Goal: Check status: Check status

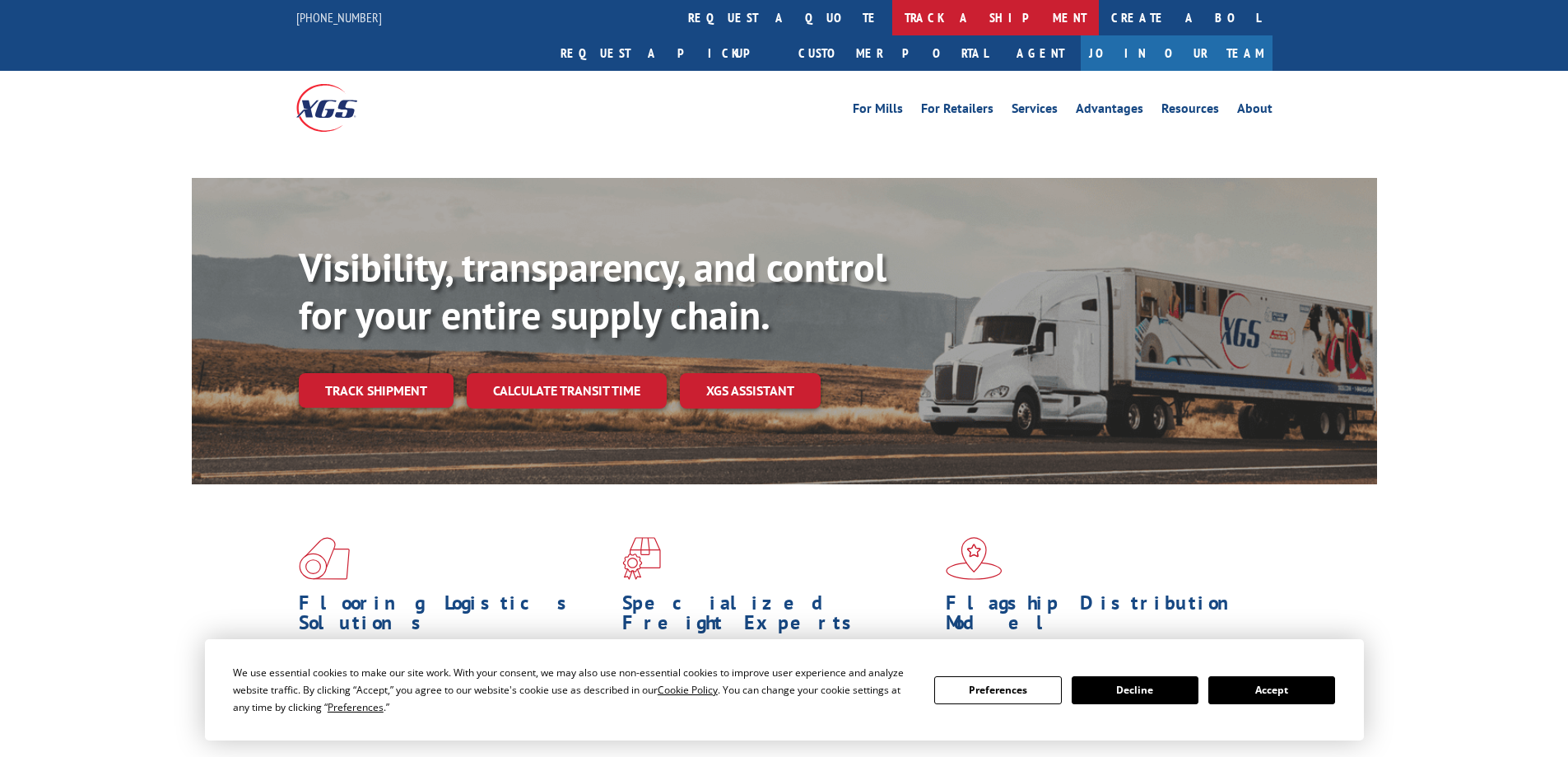
click at [893, 17] on link "track a shipment" at bounding box center [996, 17] width 207 height 35
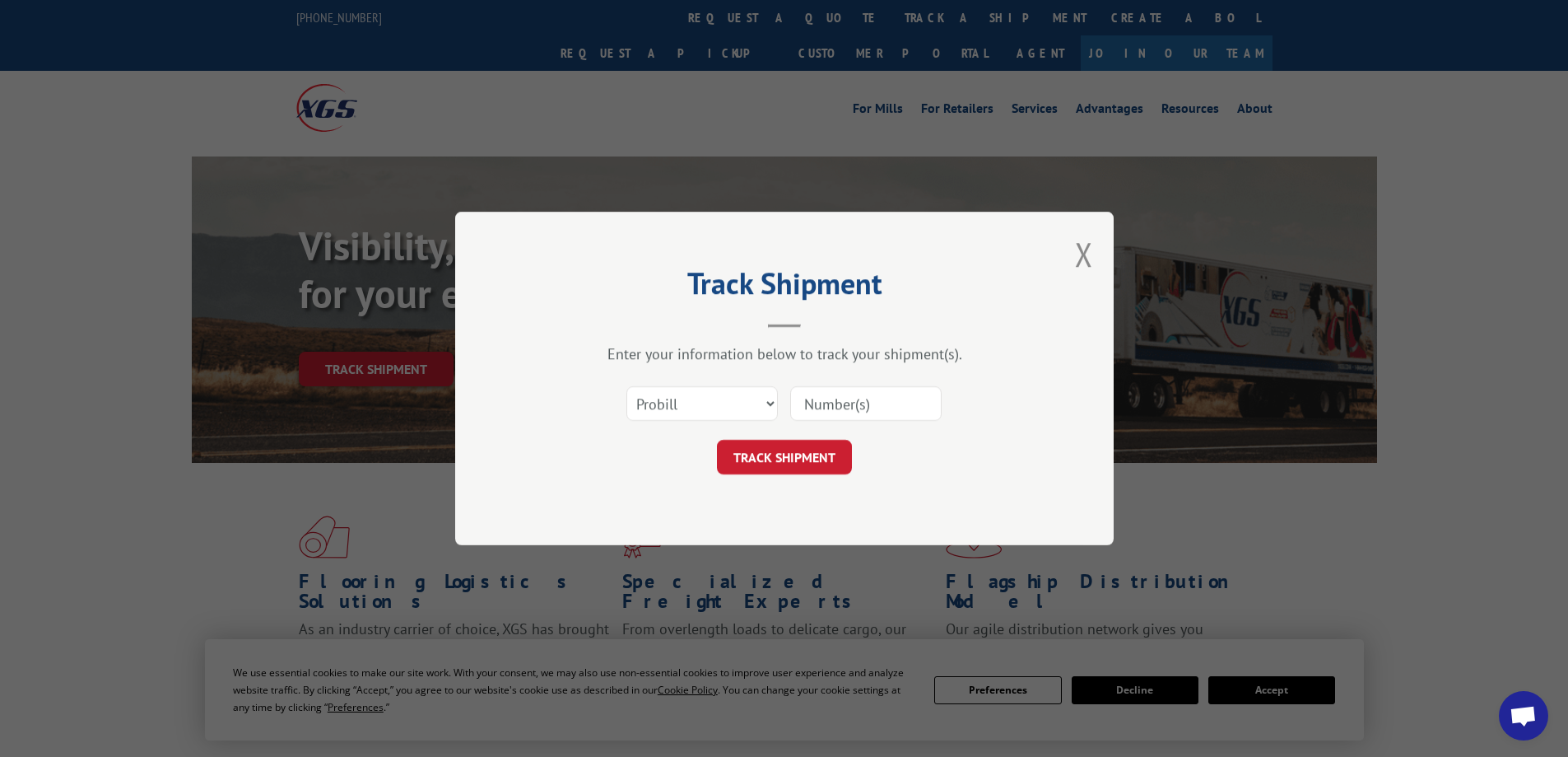
click at [687, 401] on select "Select category... Probill BOL PO" at bounding box center [702, 404] width 151 height 35
select select "bol"
click at [626, 387] on select "Select category... Probill BOL PO" at bounding box center [702, 404] width 151 height 35
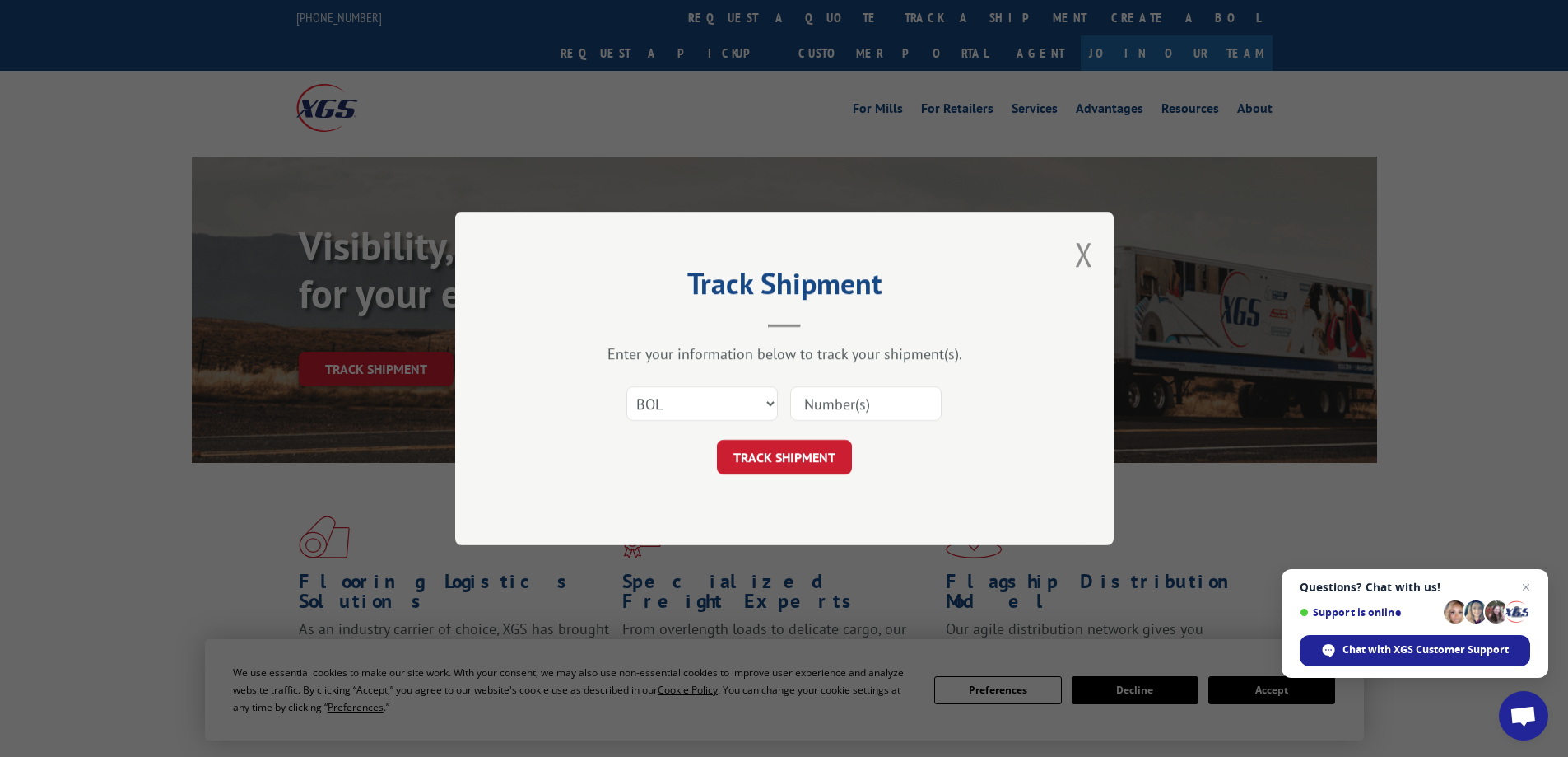
click at [835, 403] on input at bounding box center [866, 404] width 151 height 35
paste input "5549084"
type input "5549084"
click at [717, 439] on button "TRACK SHIPMENT" at bounding box center [784, 456] width 135 height 35
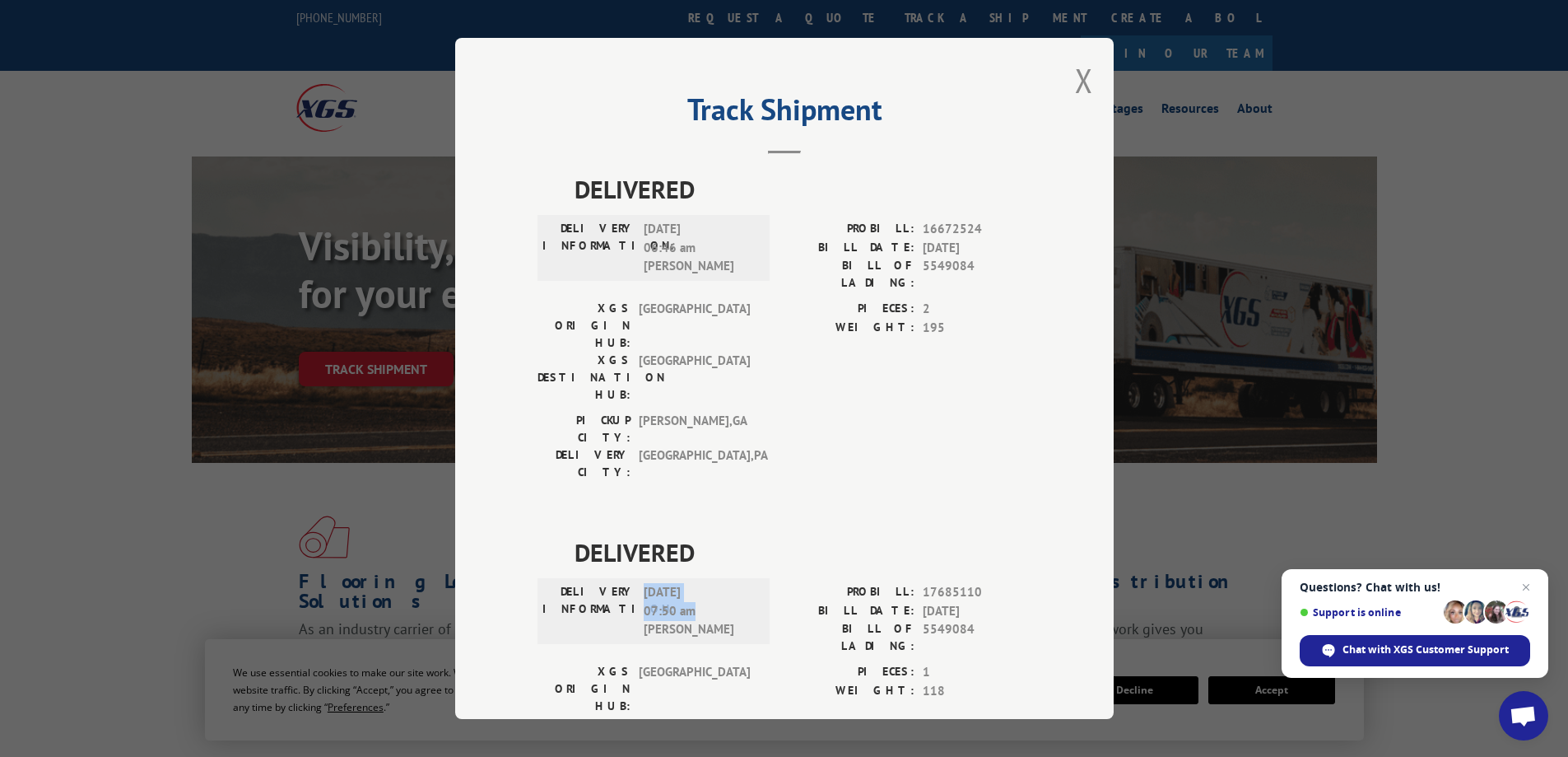
drag, startPoint x: 698, startPoint y: 518, endPoint x: 638, endPoint y: 504, distance: 61.6
click at [644, 583] on span "10/08/2025 07:50 am Eric" at bounding box center [700, 611] width 111 height 56
copy span "10/08/2025 07:50 am"
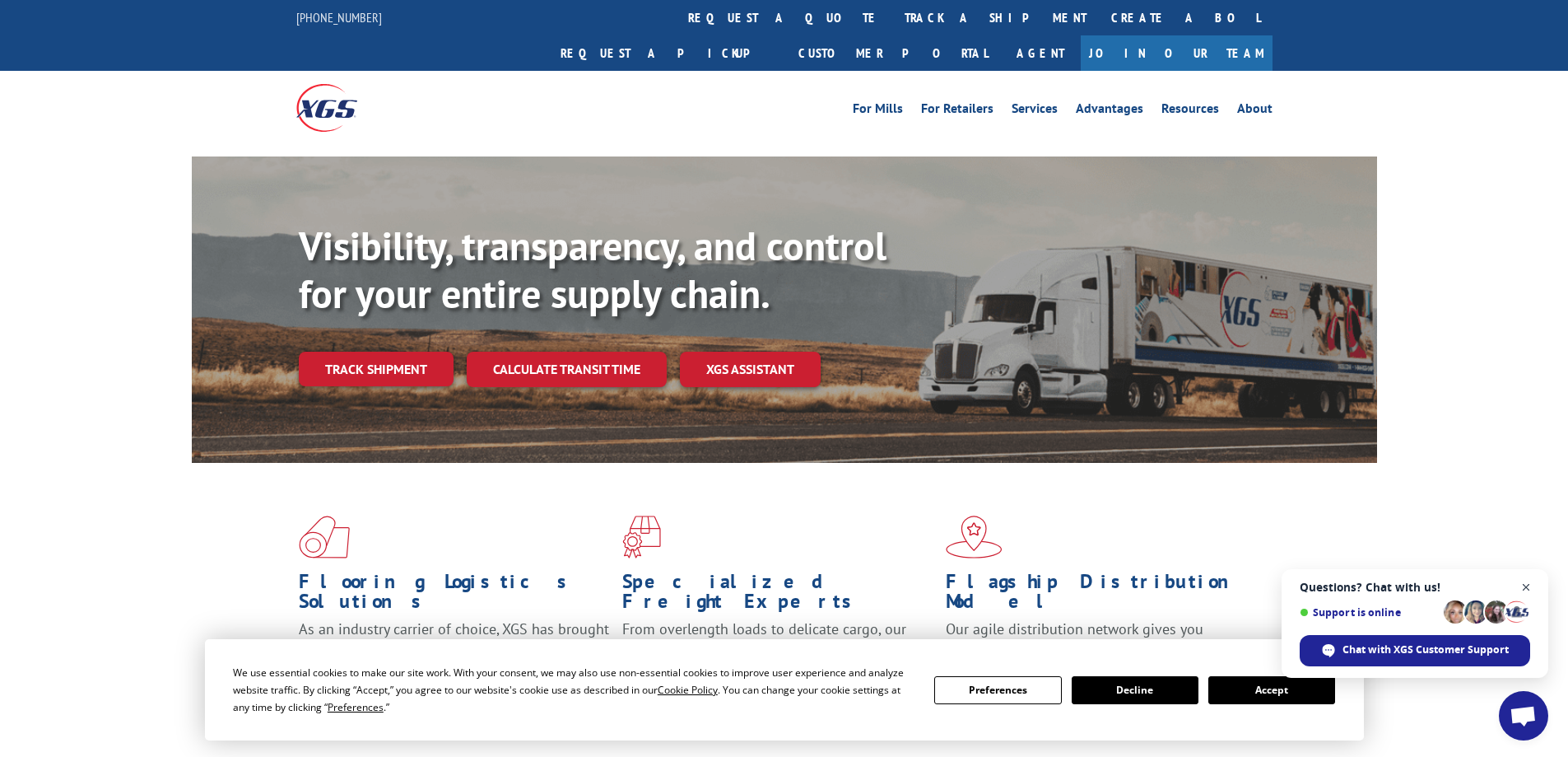
click at [1526, 590] on span "Close chat" at bounding box center [1526, 588] width 21 height 21
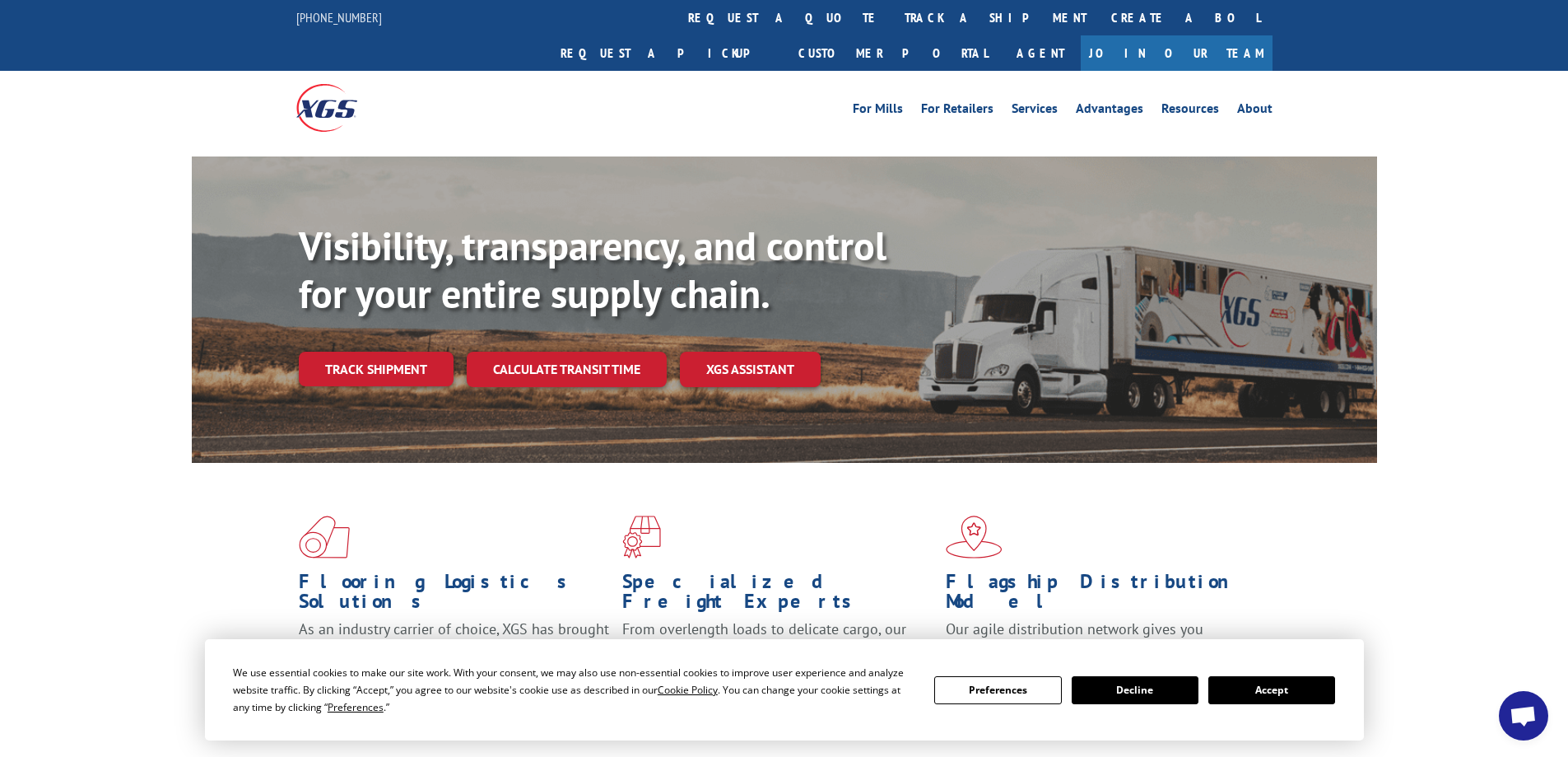
click at [1270, 693] on button "Accept" at bounding box center [1271, 691] width 127 height 28
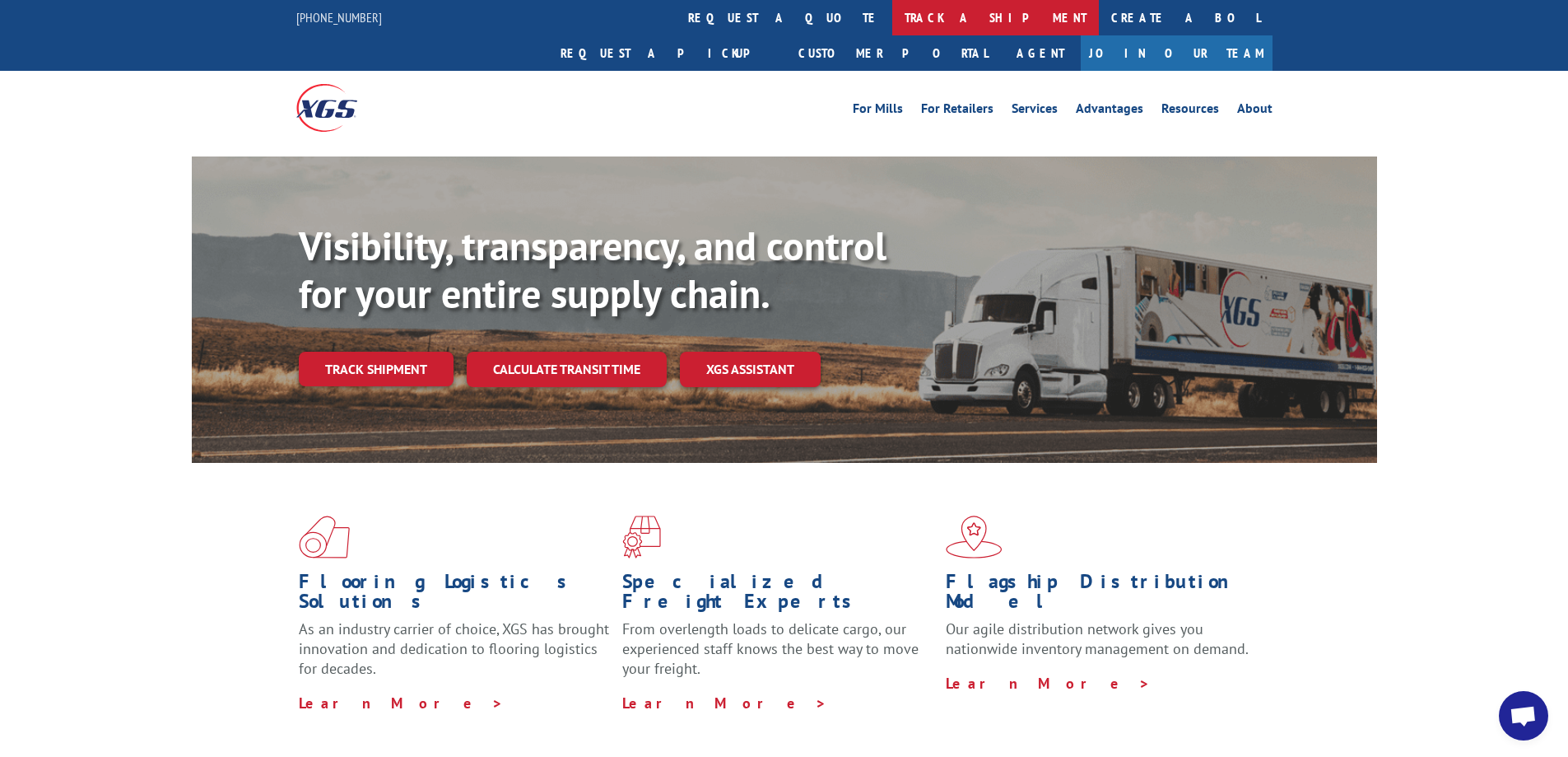
click at [893, 17] on link "track a shipment" at bounding box center [996, 17] width 207 height 35
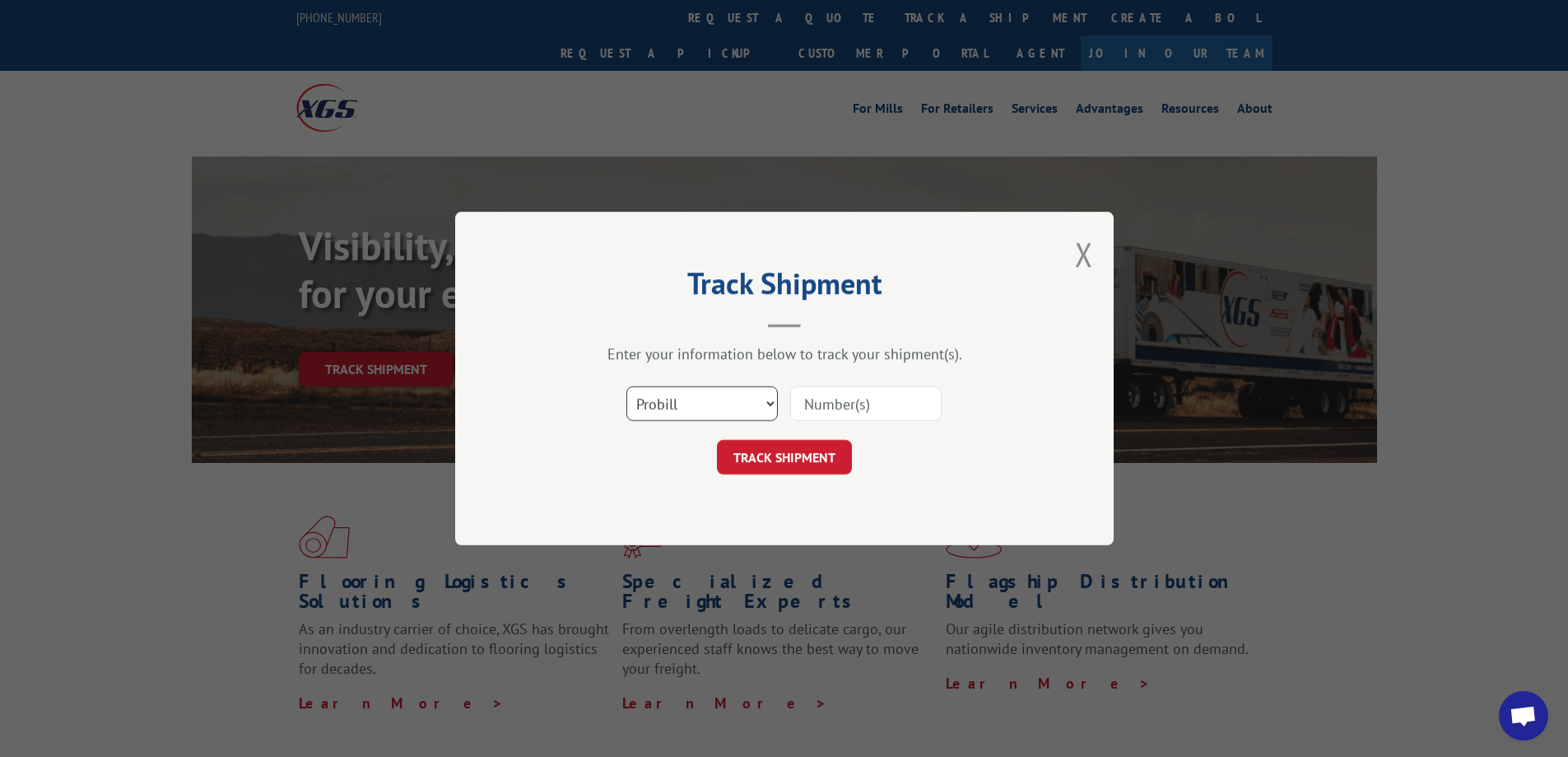
click at [681, 407] on select "Select category... Probill BOL PO" at bounding box center [702, 404] width 151 height 35
select select "bol"
click at [626, 387] on select "Select category... Probill BOL PO" at bounding box center [702, 404] width 151 height 35
click at [824, 396] on input at bounding box center [866, 404] width 151 height 35
paste input "5606471"
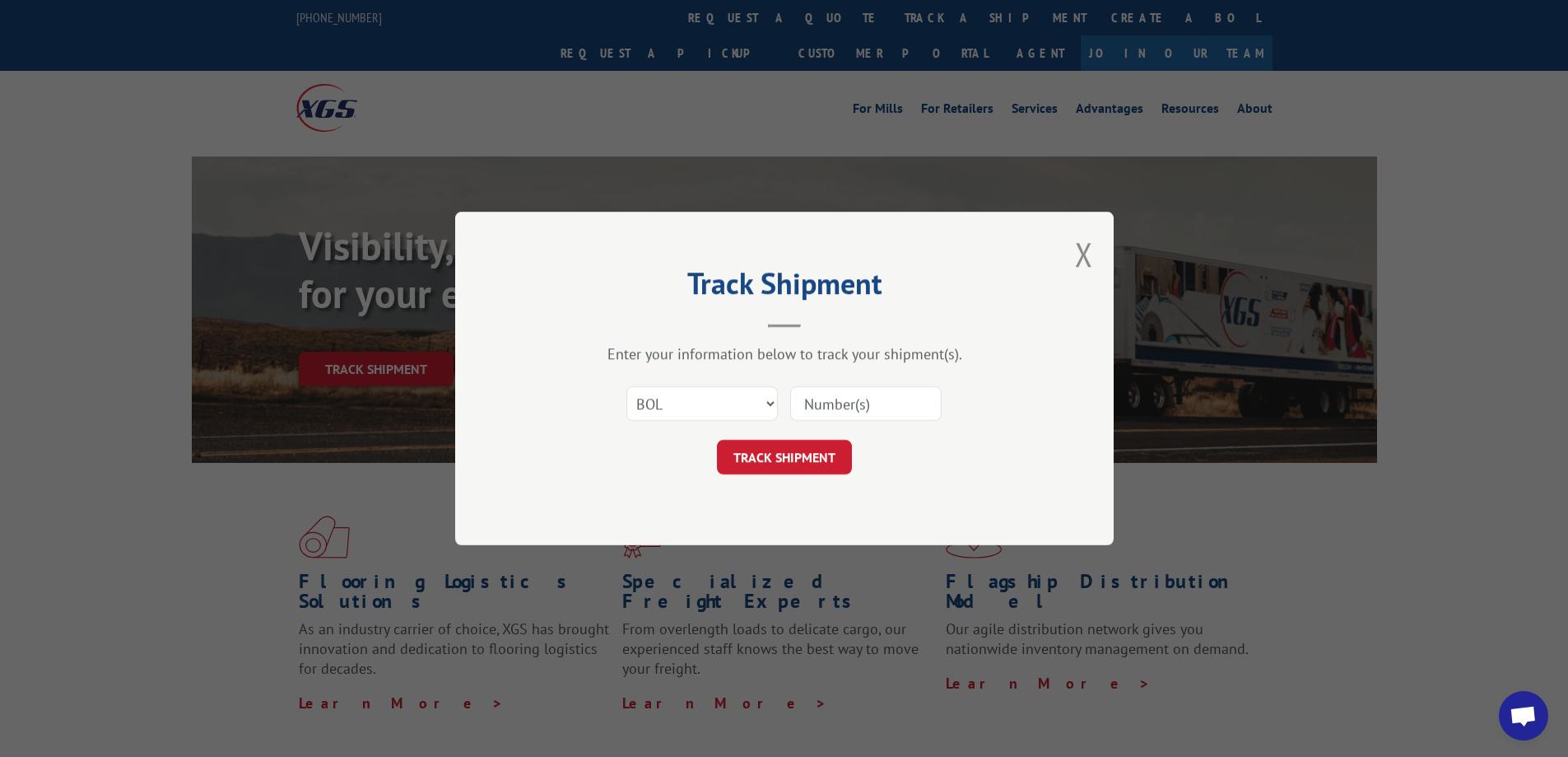
type input "5606471"
click button "TRACK SHIPMENT" at bounding box center [784, 456] width 135 height 35
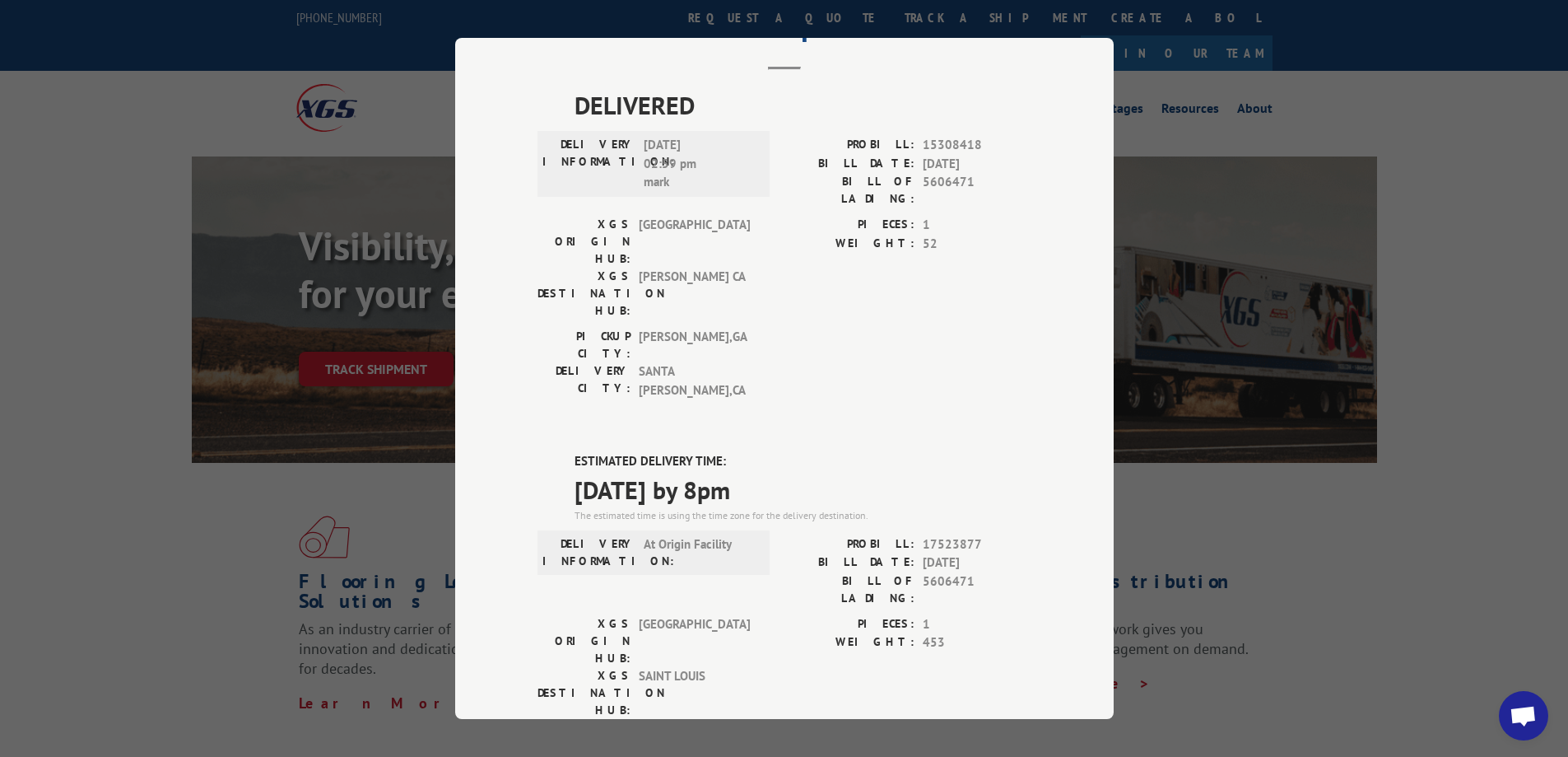
scroll to position [82, 0]
drag, startPoint x: 561, startPoint y: 401, endPoint x: 850, endPoint y: 396, distance: 289.0
click at [854, 454] on div "ESTIMATED DELIVERY TIME: [DATE] by 8pm The estimated time is using the time zon…" at bounding box center [784, 749] width 494 height 593
copy span "[DATE] by 8pm"
